Goal: Task Accomplishment & Management: Manage account settings

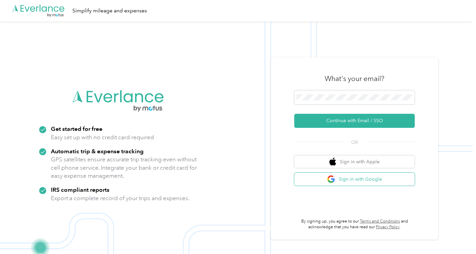
click at [341, 179] on button "Sign in with Google" at bounding box center [355, 179] width 121 height 13
click at [345, 187] on div "What's your email? Continue with Email / SSO OR Sign in with Apple Sign in with…" at bounding box center [355, 149] width 121 height 164
click at [340, 178] on button "Sign in with Google" at bounding box center [355, 179] width 121 height 13
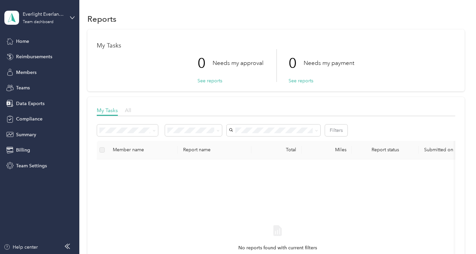
click at [128, 111] on span "All" at bounding box center [128, 110] width 6 height 6
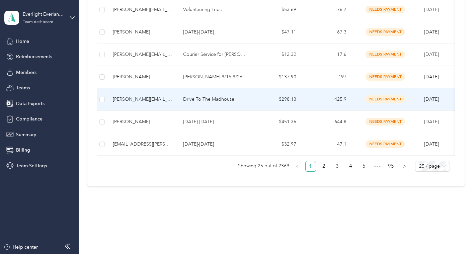
scroll to position [566, 0]
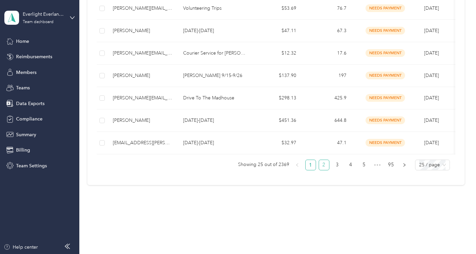
click at [327, 164] on link "2" at bounding box center [324, 165] width 10 height 10
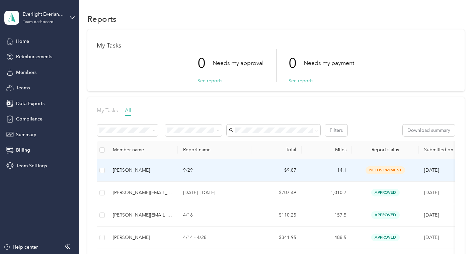
scroll to position [566, 0]
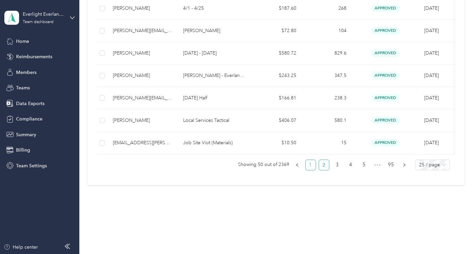
click at [315, 167] on link "1" at bounding box center [311, 165] width 10 height 10
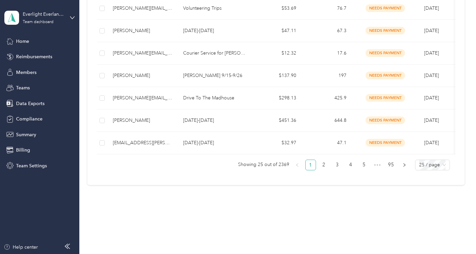
scroll to position [566, 0]
